Goal: Task Accomplishment & Management: Manage account settings

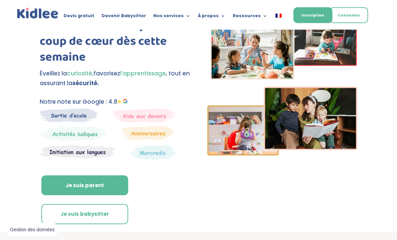
scroll to position [46, 0]
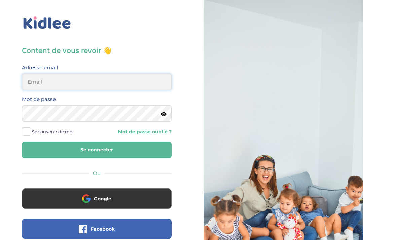
click at [129, 80] on input "email" at bounding box center [97, 82] width 150 height 16
type input "1950sarahaboh@gmail.com"
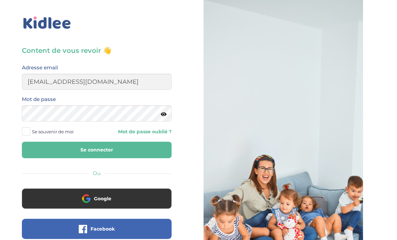
click at [97, 150] on button "Se connecter" at bounding box center [97, 150] width 150 height 17
click at [157, 152] on button "Se connecter" at bounding box center [97, 150] width 150 height 17
